Goal: Task Accomplishment & Management: Use online tool/utility

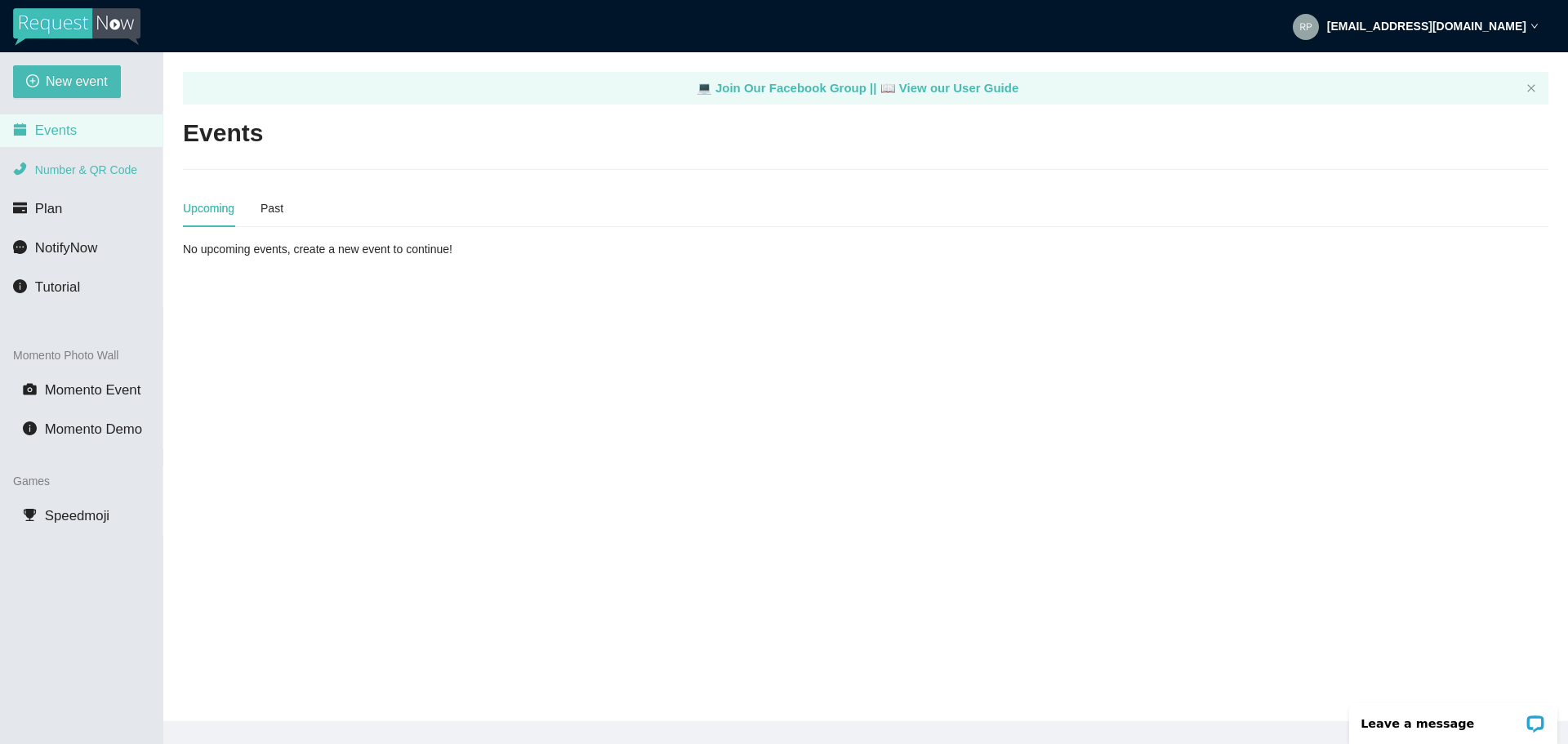
click at [67, 167] on span "Number & QR Code" at bounding box center [85, 169] width 102 height 13
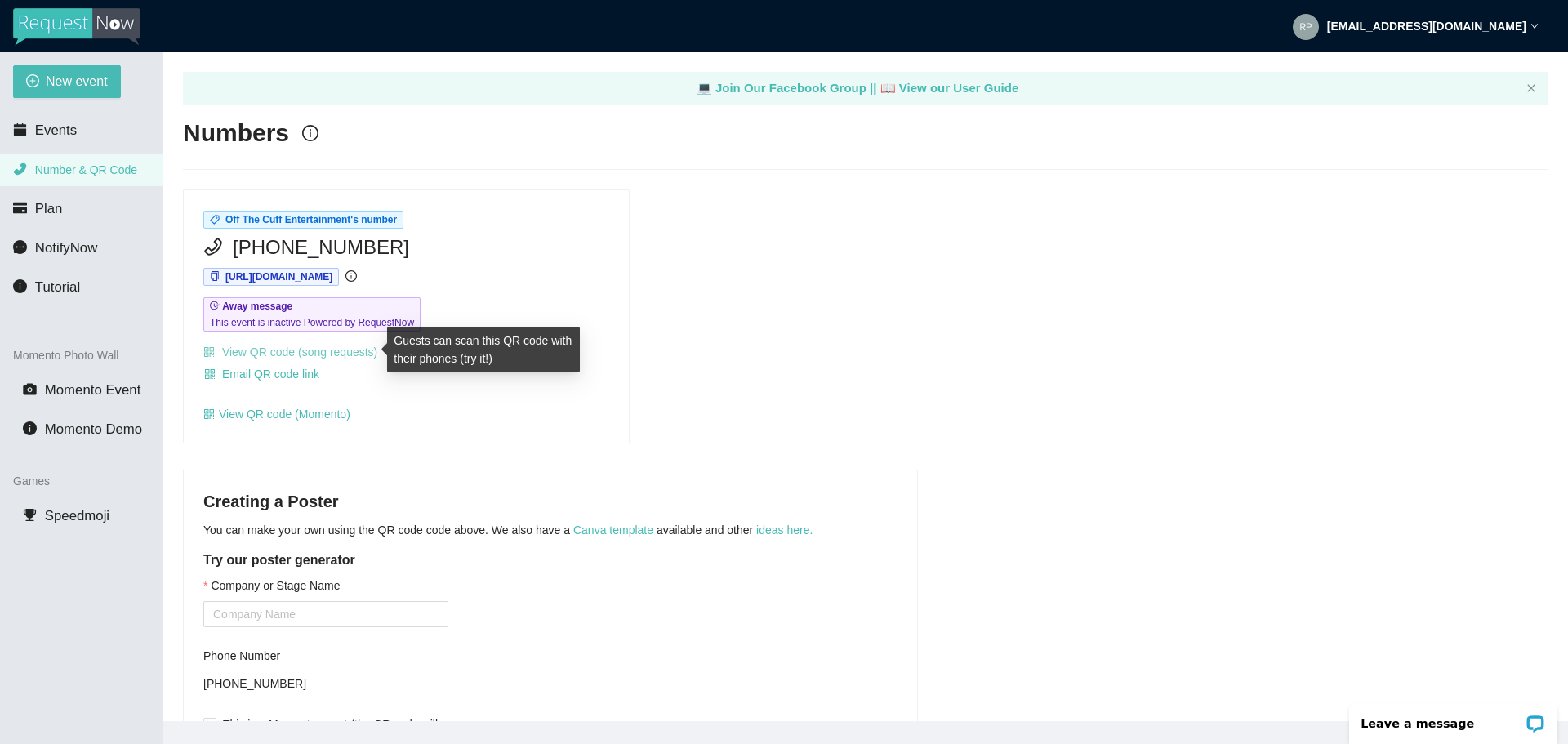
click at [318, 353] on link "View QR code (song requests)" at bounding box center [290, 351] width 174 height 13
